Goal: Obtain resource: Obtain resource

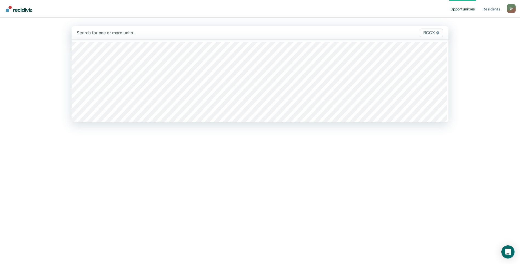
click at [430, 31] on span "BCCX" at bounding box center [430, 32] width 23 height 9
click at [351, 162] on div "Hi, [PERSON_NAME] Search for units above to review and refer eligible residents…" at bounding box center [260, 170] width 377 height 202
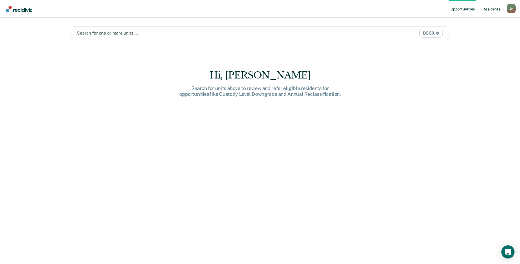
click at [493, 9] on link "Resident s" at bounding box center [491, 9] width 20 height 18
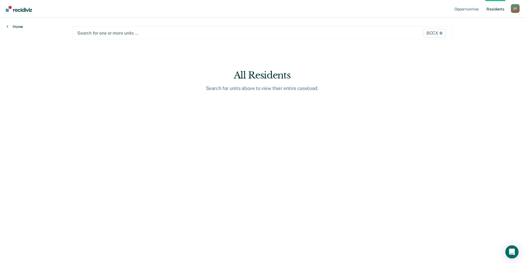
click at [16, 26] on link "Home" at bounding box center [15, 26] width 16 height 5
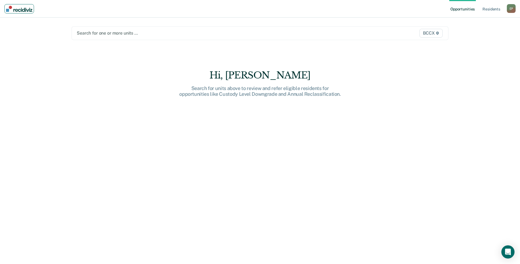
click at [23, 9] on img "Main navigation" at bounding box center [19, 9] width 26 height 6
click at [510, 9] on div "E P" at bounding box center [511, 8] width 9 height 9
click at [490, 6] on link "Resident s" at bounding box center [491, 9] width 20 height 18
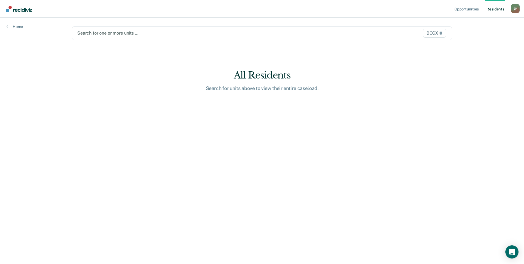
click at [491, 12] on link "Resident s" at bounding box center [495, 9] width 20 height 18
click at [432, 34] on span "BCCX" at bounding box center [434, 33] width 23 height 9
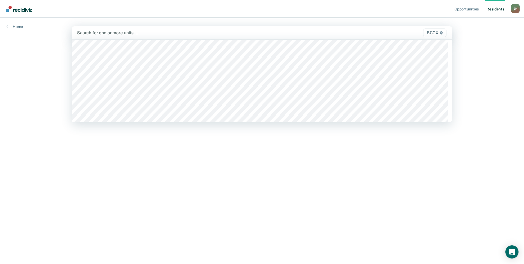
scroll to position [44, 0]
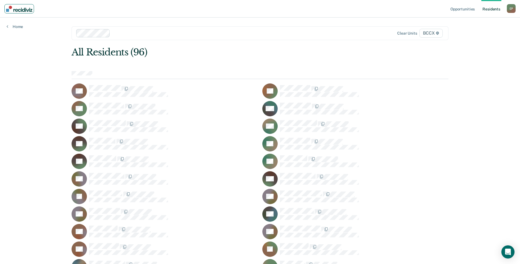
click at [23, 8] on img "Main navigation" at bounding box center [19, 9] width 26 height 6
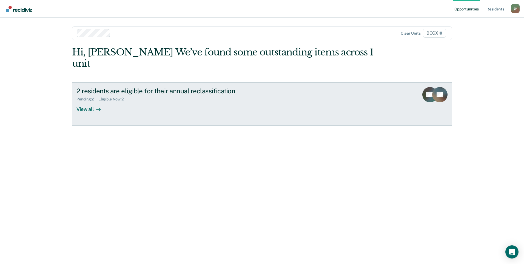
click at [89, 101] on div "View all" at bounding box center [91, 106] width 31 height 11
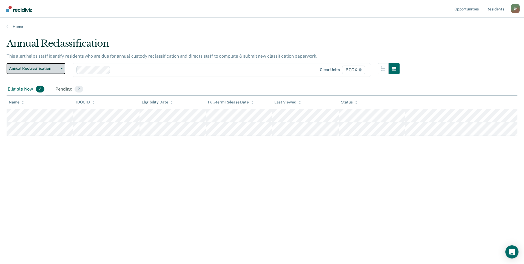
click at [58, 69] on span "Annual Reclassification" at bounding box center [33, 68] width 49 height 5
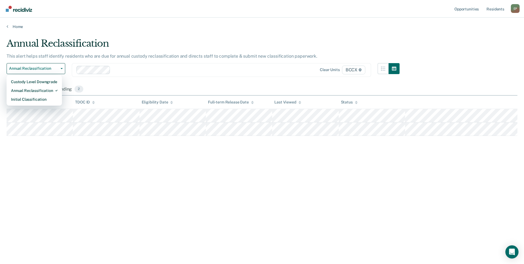
click at [156, 173] on div "Annual Reclassification This alert helps staff identify residents who are due f…" at bounding box center [262, 130] width 511 height 185
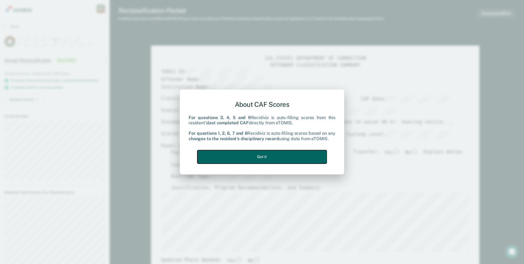
click at [258, 156] on button "Got it" at bounding box center [261, 156] width 129 height 13
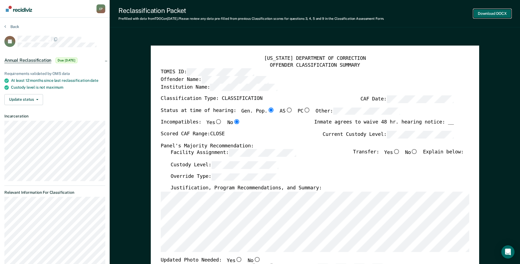
click at [490, 12] on button "Download DOCX" at bounding box center [492, 13] width 38 height 9
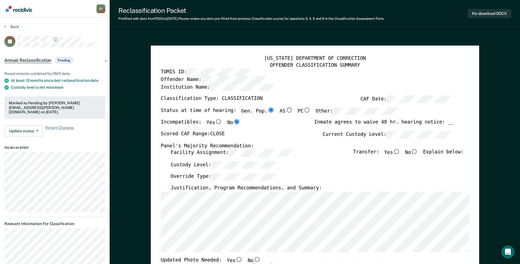
drag, startPoint x: 24, startPoint y: 2, endPoint x: 99, endPoint y: 141, distance: 157.9
click at [99, 145] on dt "Incarceration" at bounding box center [54, 147] width 101 height 5
click at [8, 25] on button "Back" at bounding box center [11, 26] width 15 height 5
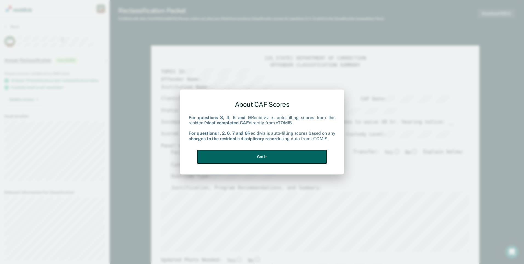
click at [276, 156] on button "Got it" at bounding box center [261, 156] width 129 height 13
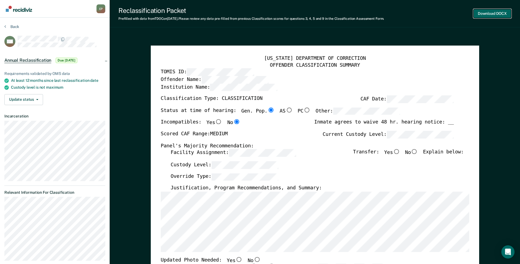
click at [496, 13] on button "Download DOCX" at bounding box center [492, 13] width 38 height 9
type textarea "x"
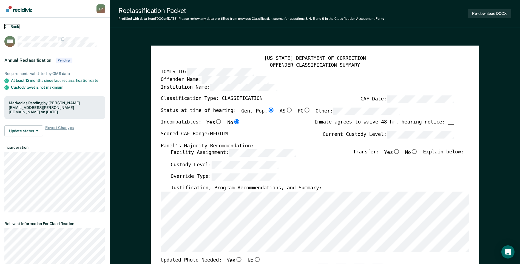
click at [12, 26] on button "Back" at bounding box center [11, 26] width 15 height 5
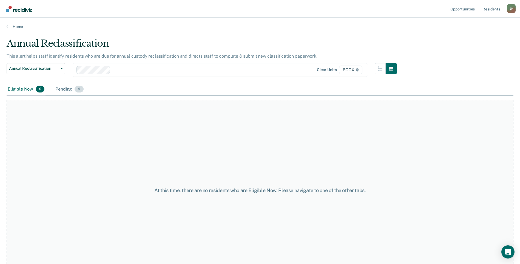
click at [66, 88] on div "Pending 4" at bounding box center [69, 89] width 30 height 12
